Goal: Information Seeking & Learning: Find specific fact

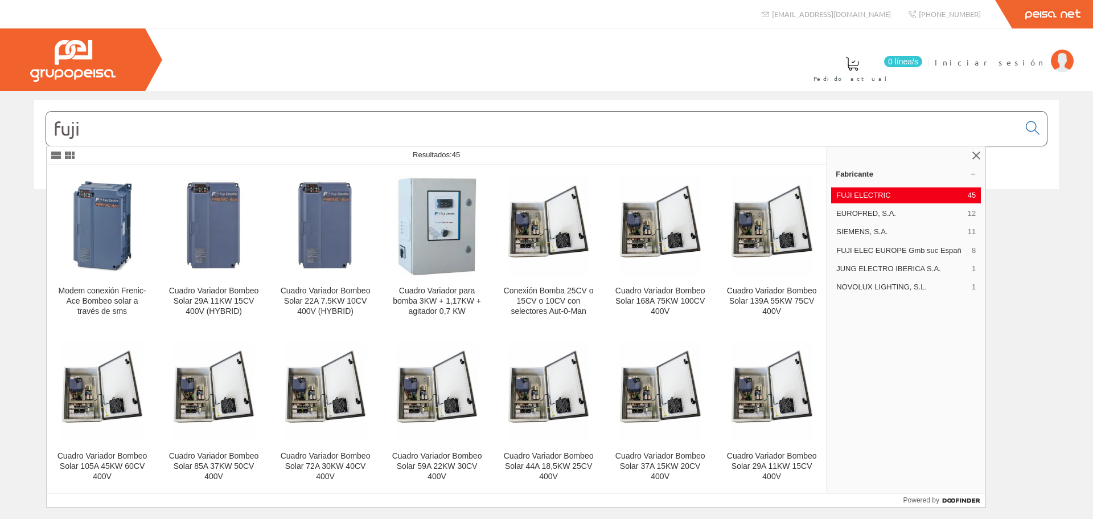
click at [356, 125] on input "fuji" at bounding box center [532, 129] width 973 height 34
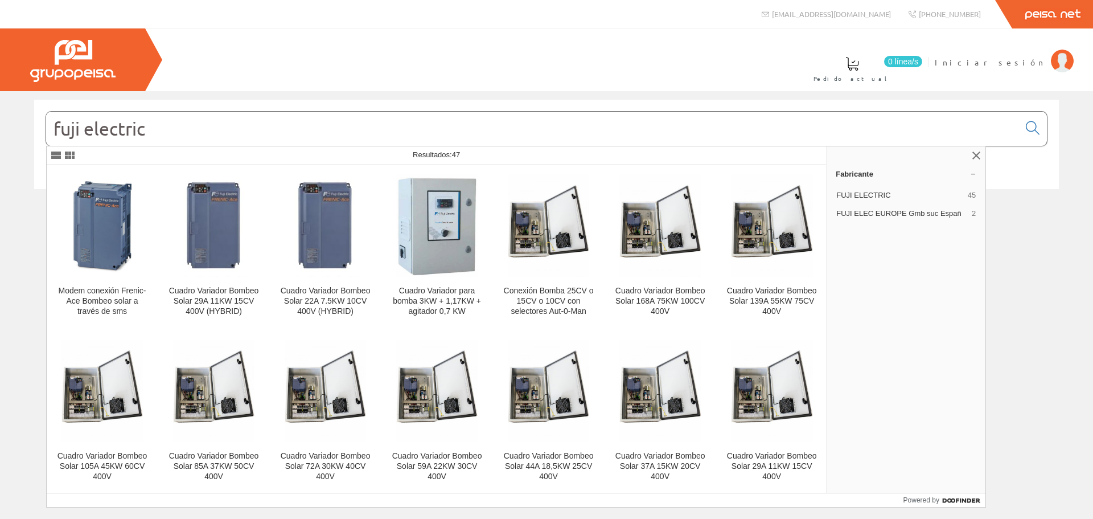
type input "fuji electric"
